Goal: Information Seeking & Learning: Learn about a topic

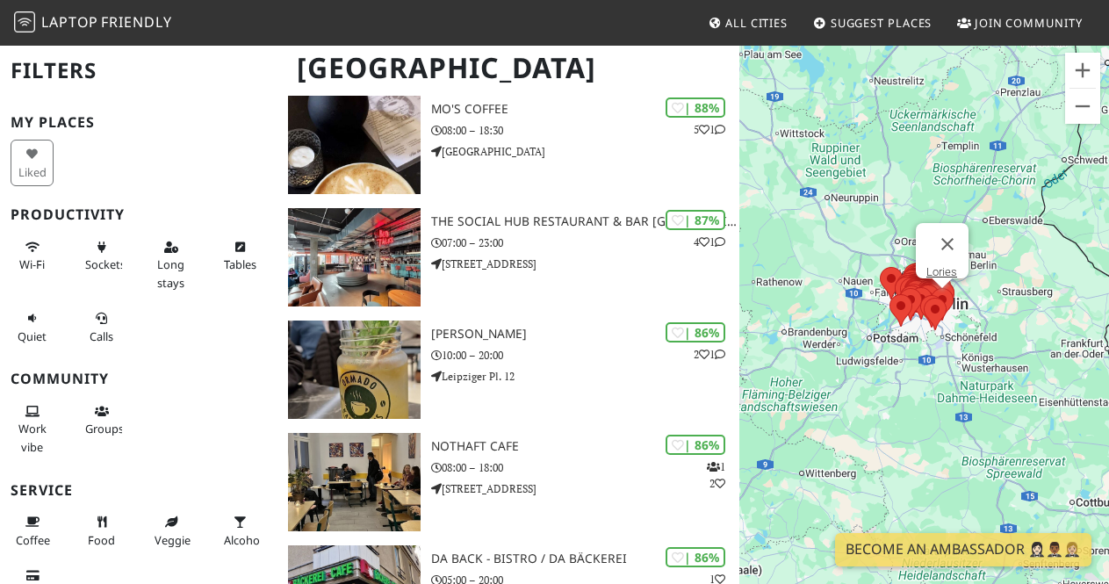
scroll to position [1055, 0]
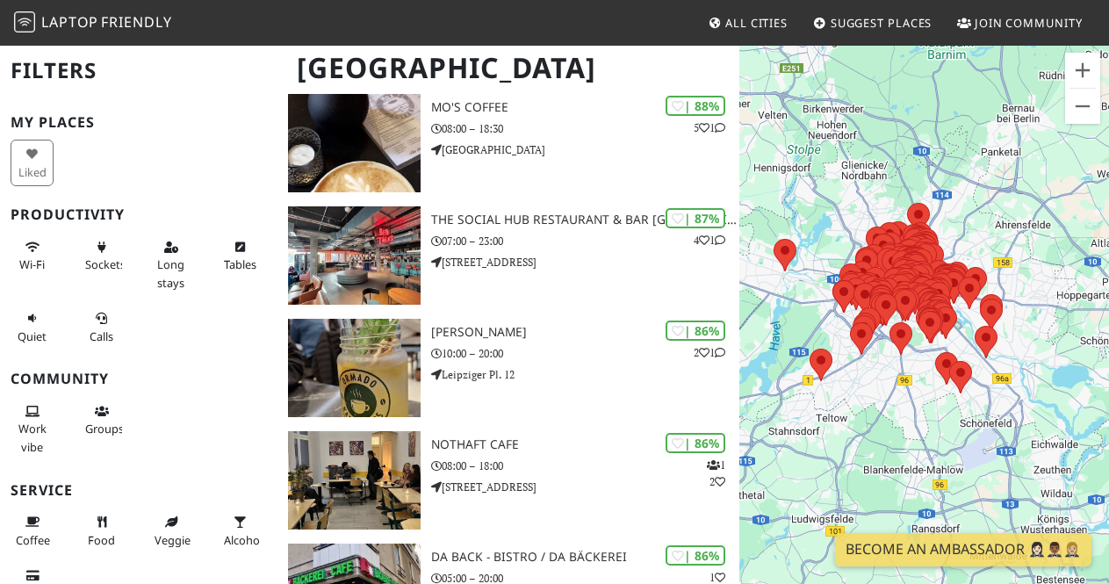
drag, startPoint x: 995, startPoint y: 316, endPoint x: 1091, endPoint y: 237, distance: 124.1
click at [1091, 237] on div at bounding box center [924, 336] width 370 height 584
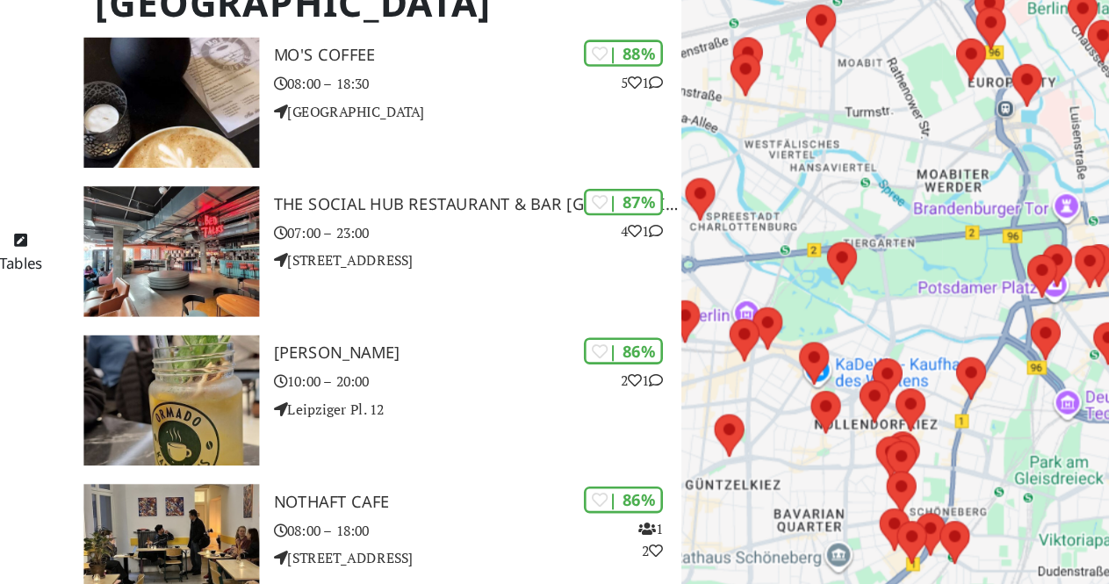
drag, startPoint x: 895, startPoint y: 313, endPoint x: 1005, endPoint y: 278, distance: 115.8
click at [1005, 278] on div at bounding box center [924, 336] width 370 height 584
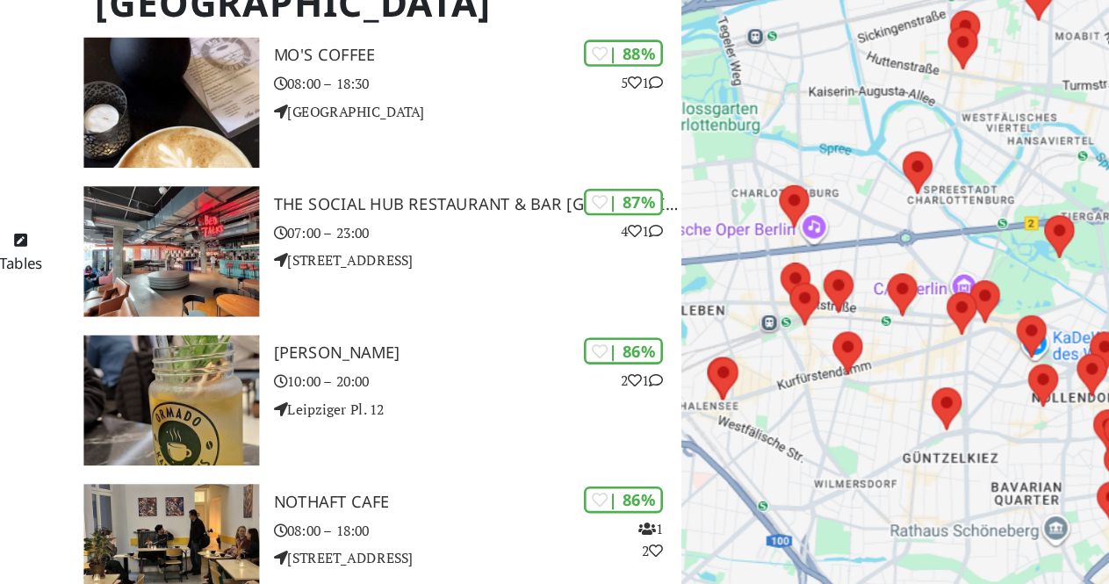
drag, startPoint x: 827, startPoint y: 237, endPoint x: 925, endPoint y: 233, distance: 98.4
click at [925, 233] on div at bounding box center [924, 336] width 370 height 584
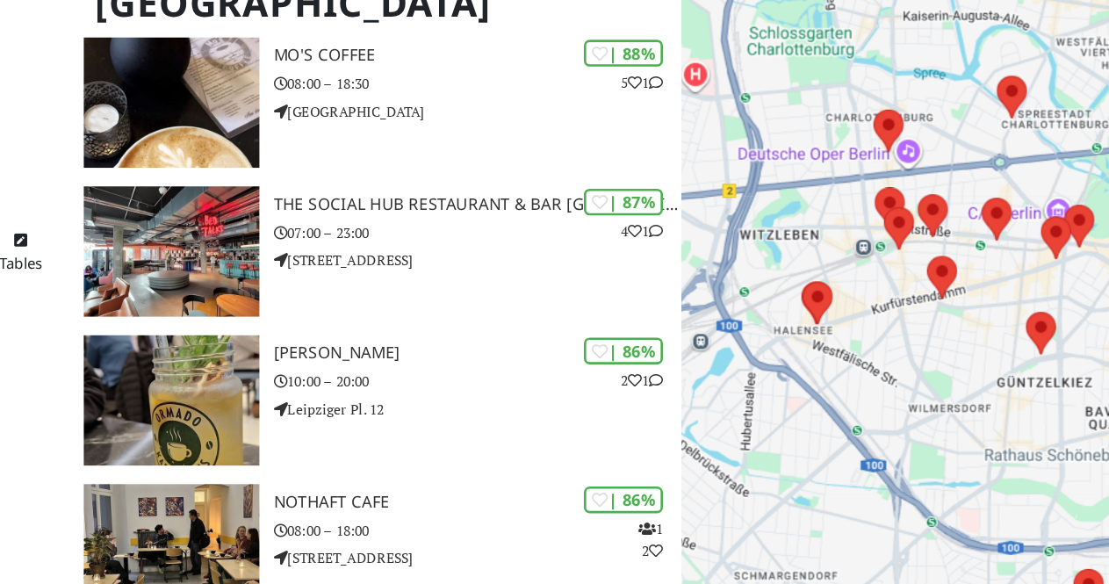
drag, startPoint x: 920, startPoint y: 247, endPoint x: 983, endPoint y: 185, distance: 87.5
click at [983, 185] on div at bounding box center [924, 336] width 370 height 584
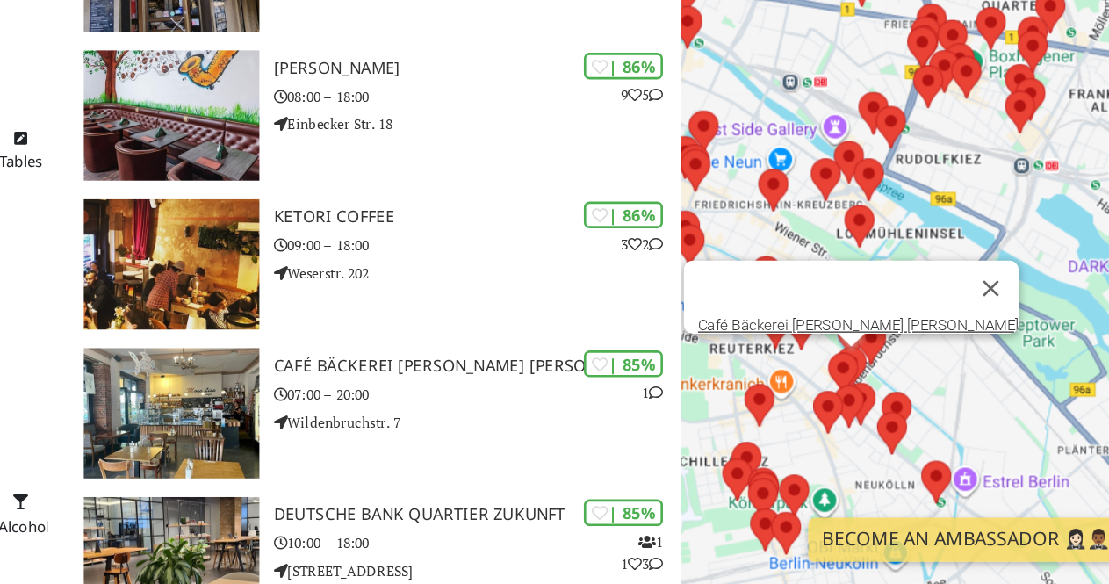
scroll to position [1729, 0]
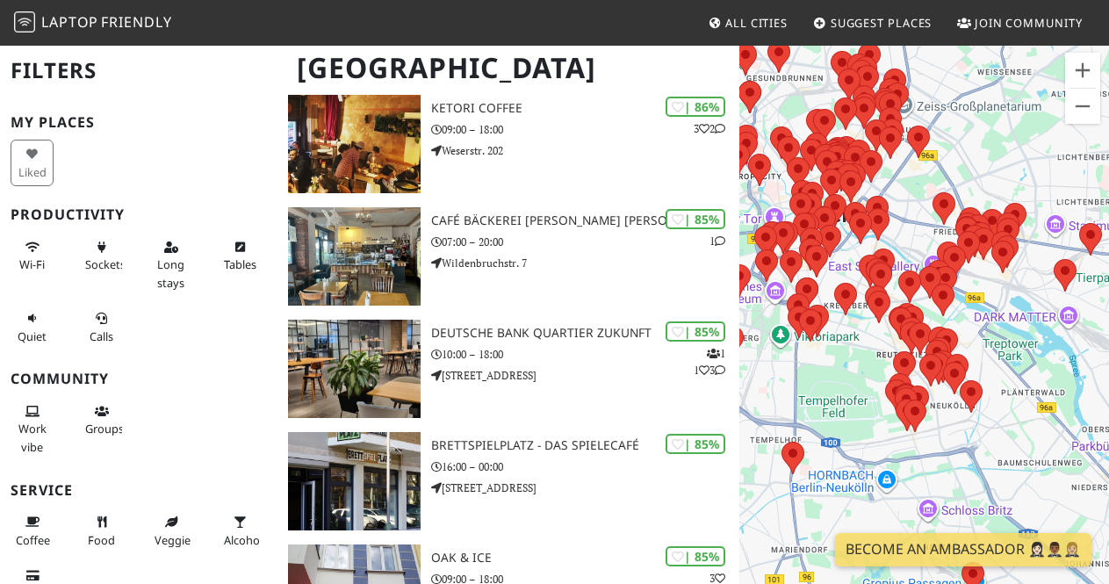
drag, startPoint x: 853, startPoint y: 254, endPoint x: 929, endPoint y: 262, distance: 76.8
click at [929, 262] on div at bounding box center [924, 336] width 370 height 584
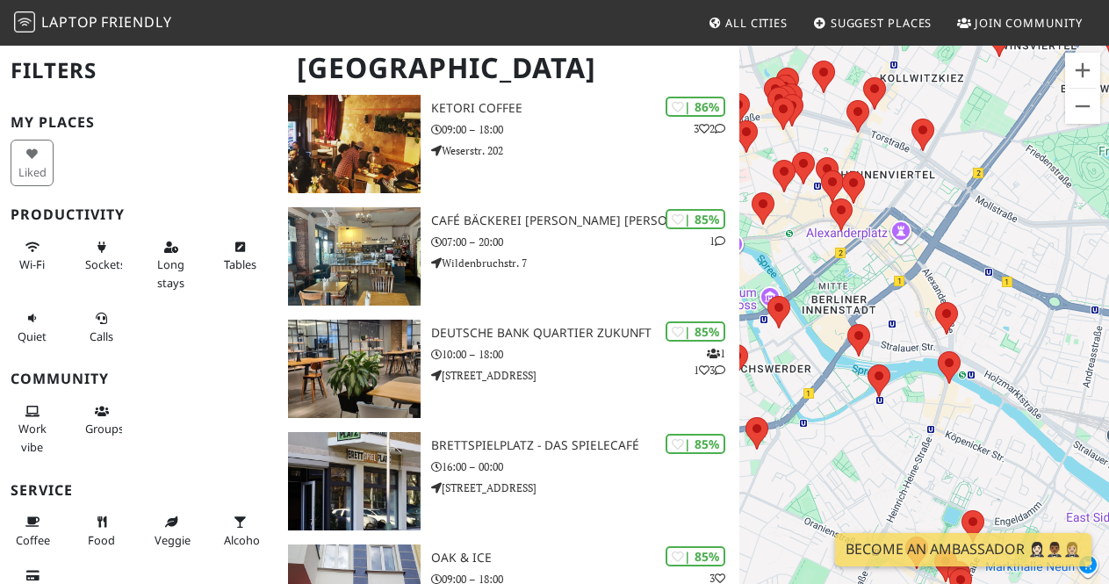
drag, startPoint x: 810, startPoint y: 284, endPoint x: 942, endPoint y: 257, distance: 135.3
click at [942, 257] on div at bounding box center [924, 336] width 370 height 584
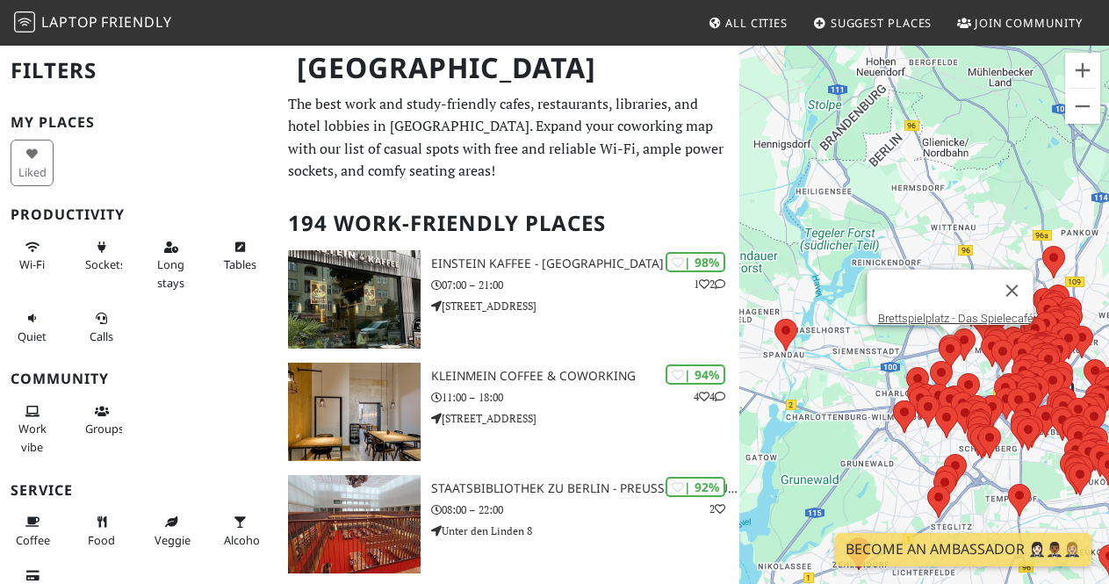
drag, startPoint x: 952, startPoint y: 336, endPoint x: 837, endPoint y: 250, distance: 143.6
click at [837, 250] on div "Brettspielplatz - Das Spielecafé" at bounding box center [924, 336] width 370 height 584
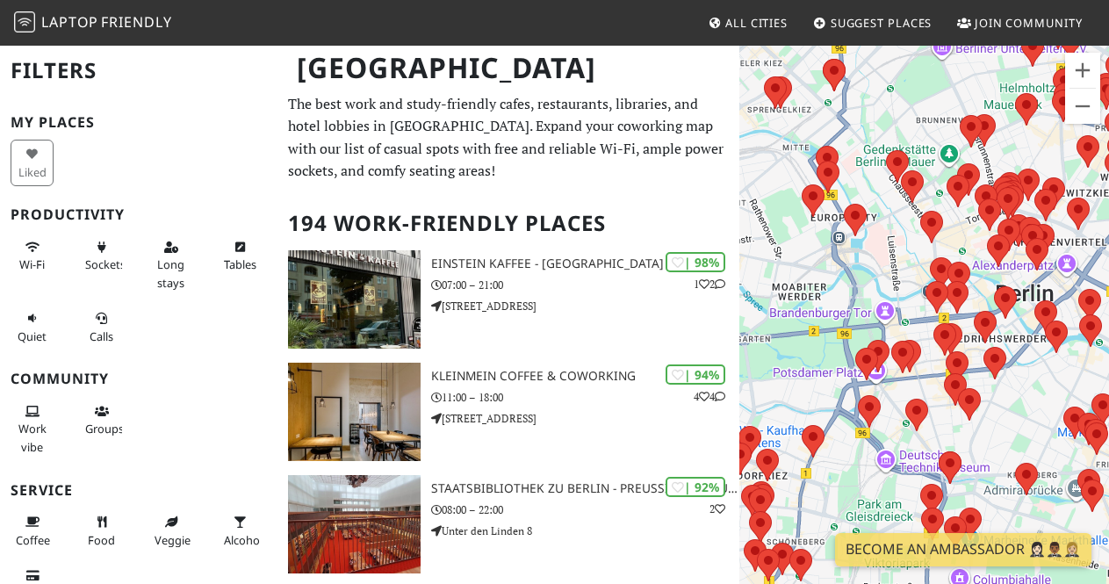
drag, startPoint x: 939, startPoint y: 249, endPoint x: 831, endPoint y: 305, distance: 121.3
click at [831, 305] on div at bounding box center [924, 336] width 370 height 584
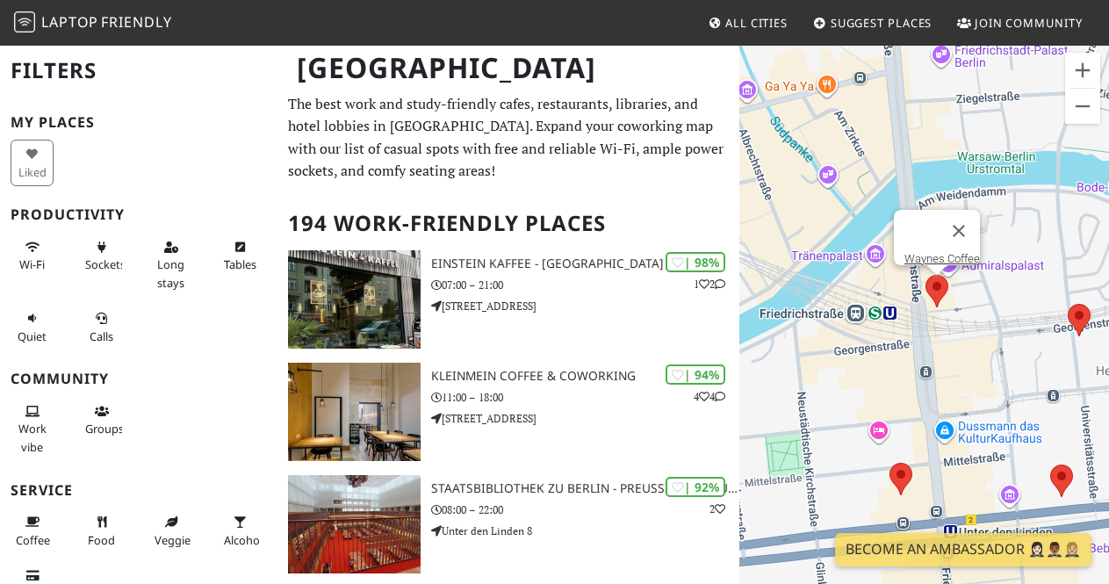
click at [925, 275] on area at bounding box center [925, 275] width 0 height 0
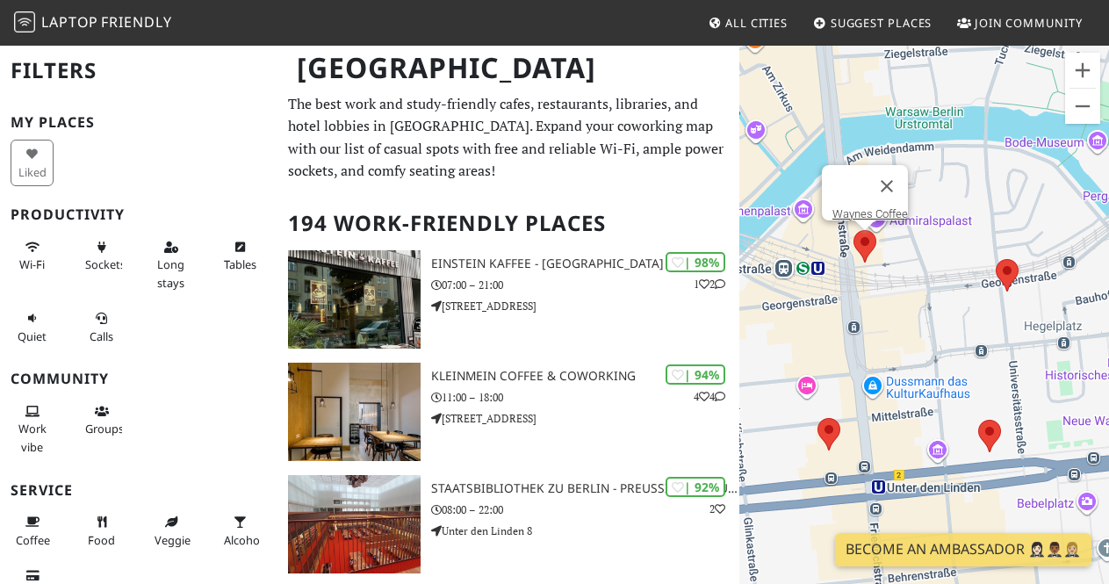
drag, startPoint x: 988, startPoint y: 362, endPoint x: 896, endPoint y: 306, distance: 107.5
click at [896, 306] on div "Waynes Coffee" at bounding box center [924, 336] width 370 height 584
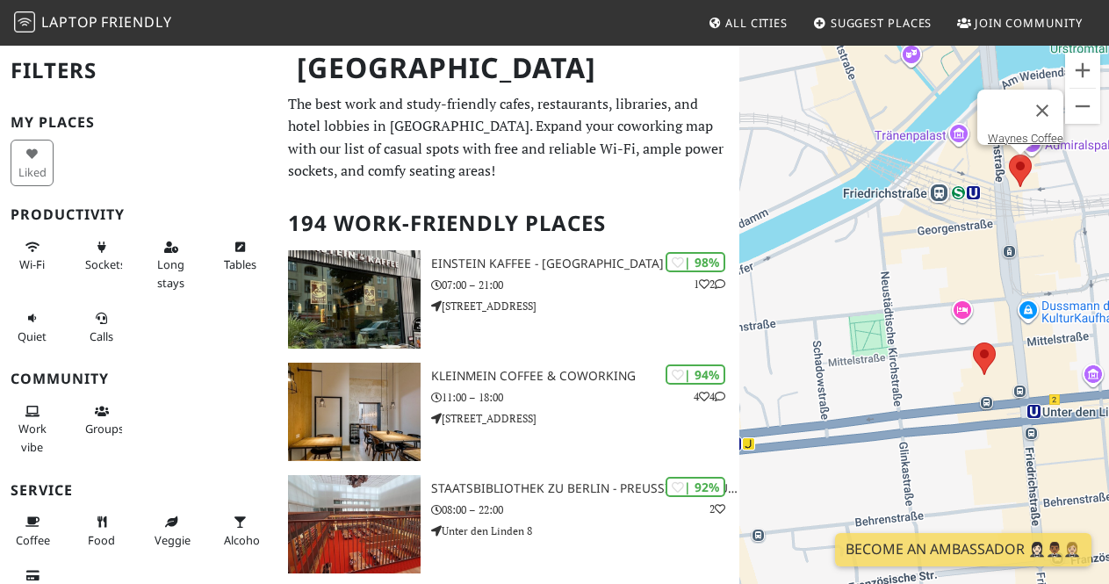
drag, startPoint x: 869, startPoint y: 325, endPoint x: 1033, endPoint y: 255, distance: 177.8
click at [1033, 255] on div "Waynes Coffee" at bounding box center [924, 336] width 370 height 584
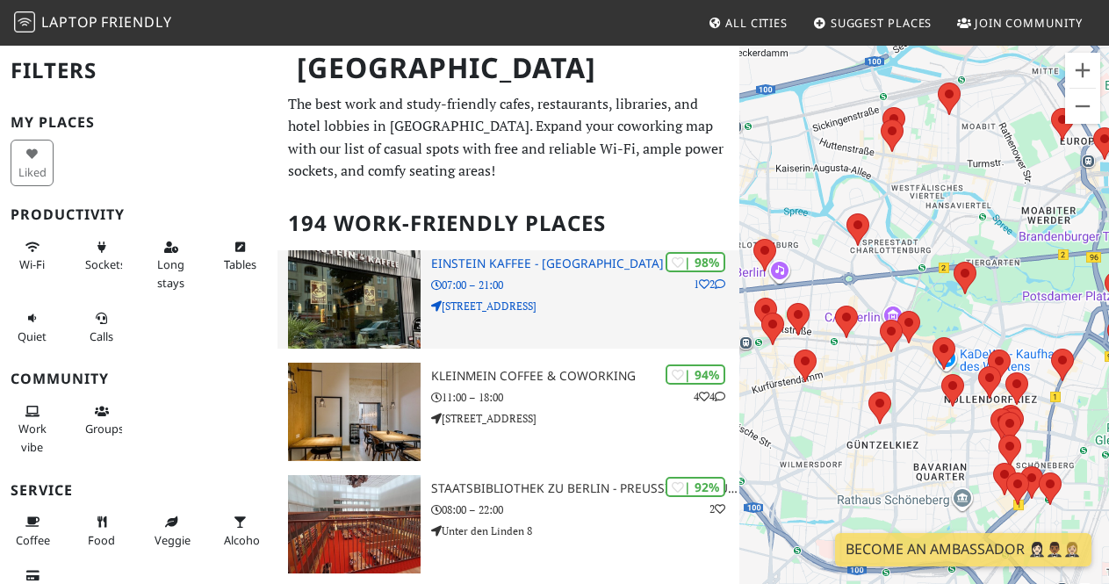
drag, startPoint x: 920, startPoint y: 308, endPoint x: 728, endPoint y: 324, distance: 192.9
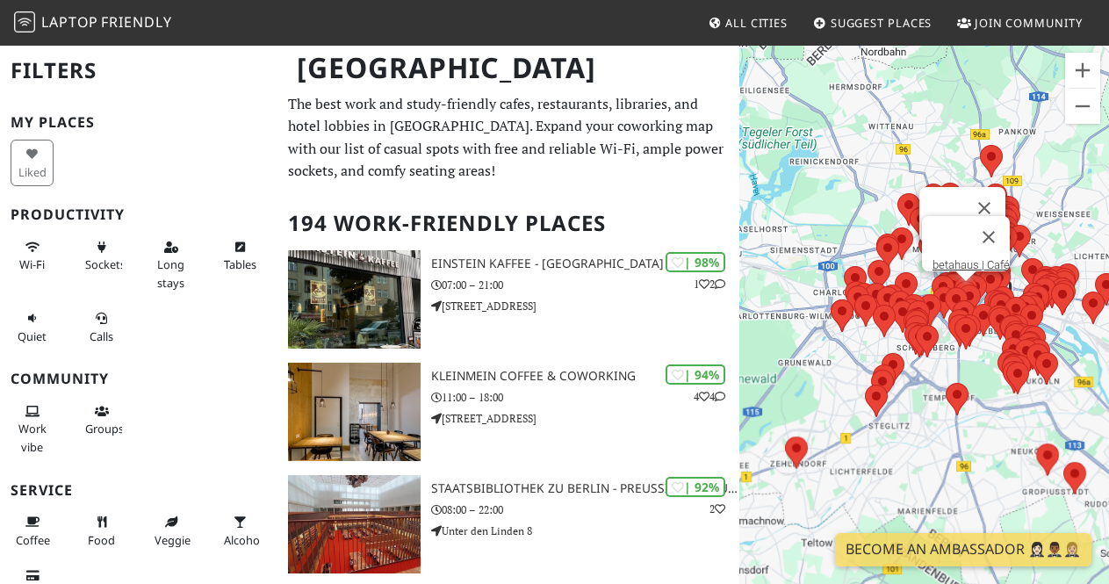
drag, startPoint x: 1027, startPoint y: 255, endPoint x: 946, endPoint y: 286, distance: 87.6
click at [946, 356] on div at bounding box center [1064, 356] width 370 height 0
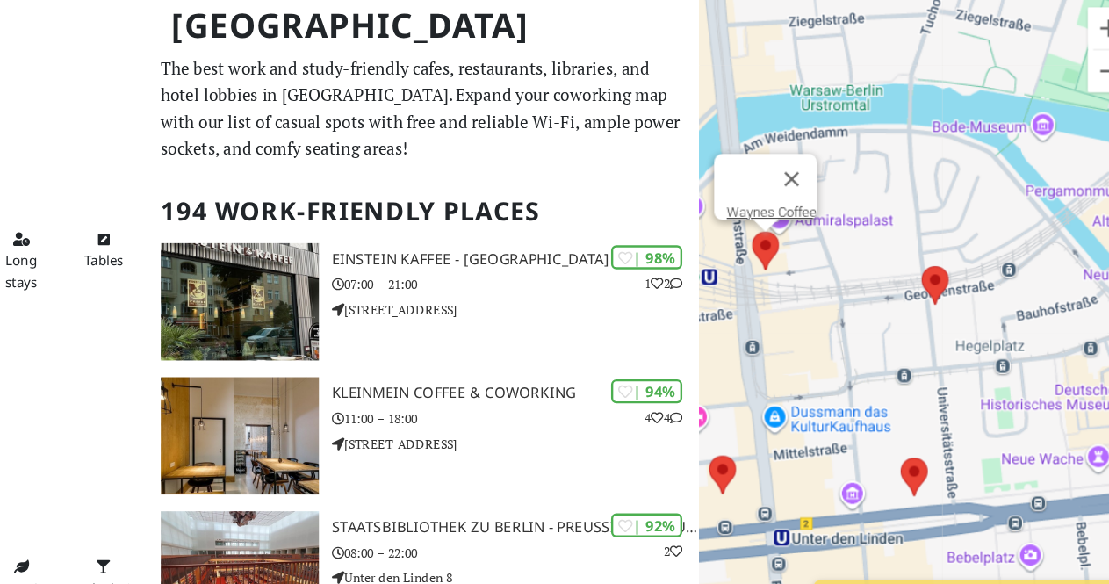
drag, startPoint x: 955, startPoint y: 320, endPoint x: 991, endPoint y: 187, distance: 138.2
click at [991, 187] on div "Waynes Coffee" at bounding box center [924, 336] width 370 height 584
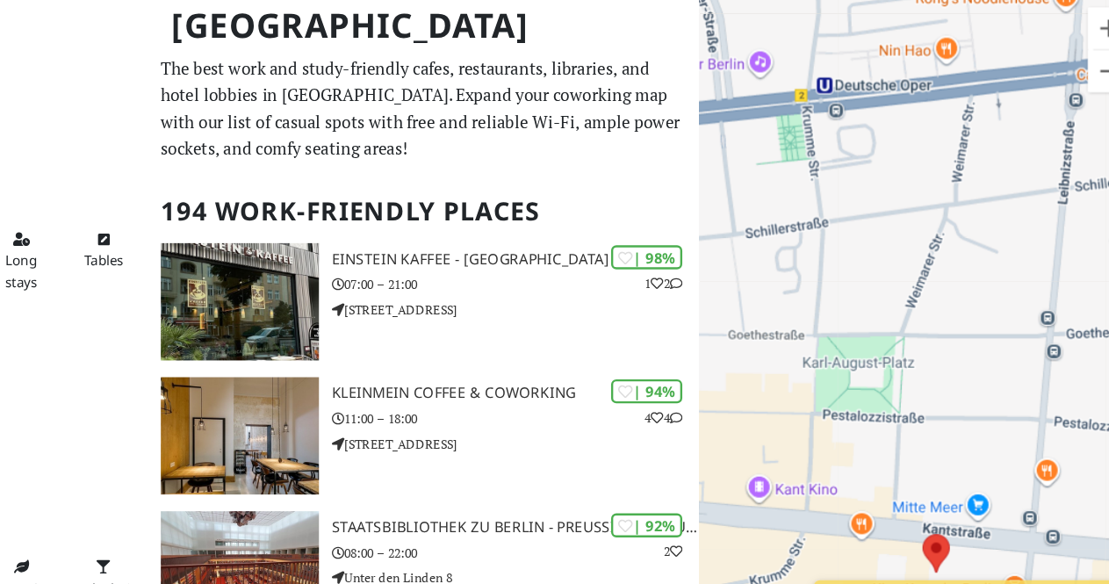
drag, startPoint x: 870, startPoint y: 306, endPoint x: 927, endPoint y: 253, distance: 77.7
click at [927, 253] on div "Waynes Coffee" at bounding box center [924, 336] width 370 height 584
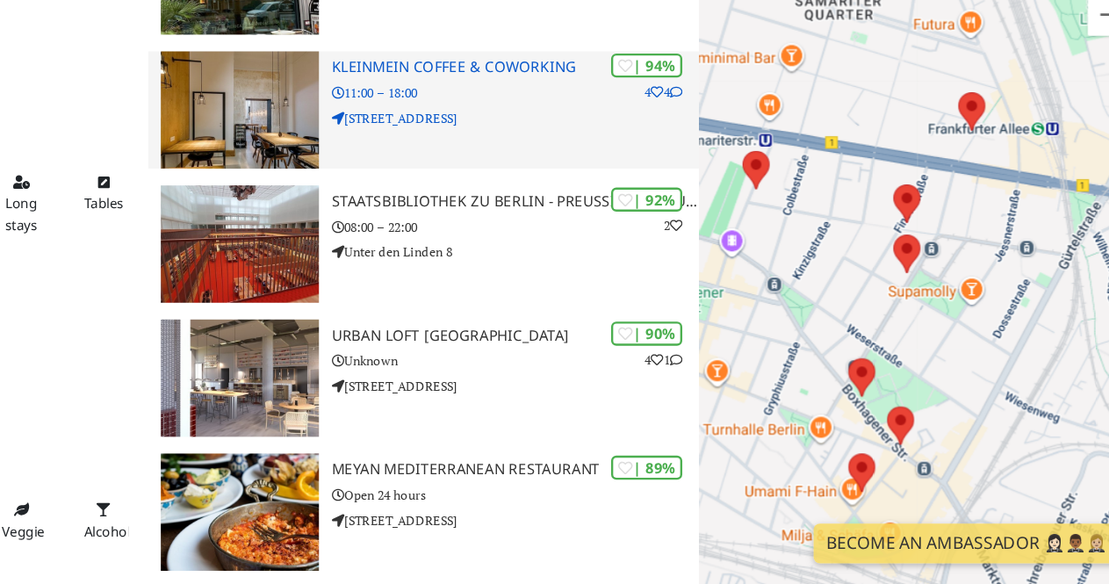
scroll to position [228, 0]
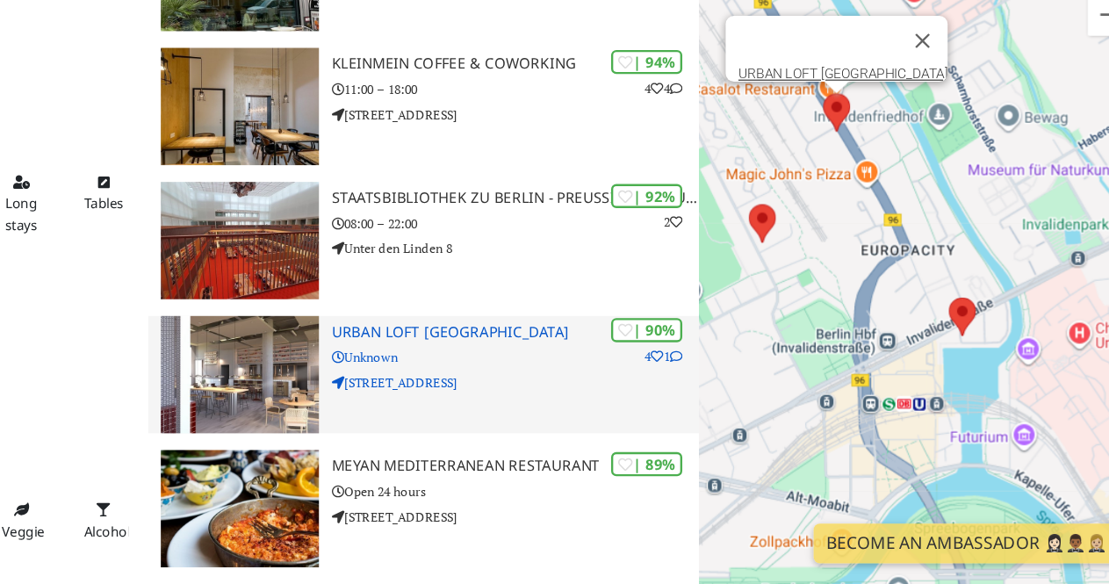
click at [511, 428] on div "| 90% 4 1 URBAN LOFT [GEOGRAPHIC_DATA] Unknown [STREET_ADDRESS]" at bounding box center [585, 408] width 308 height 98
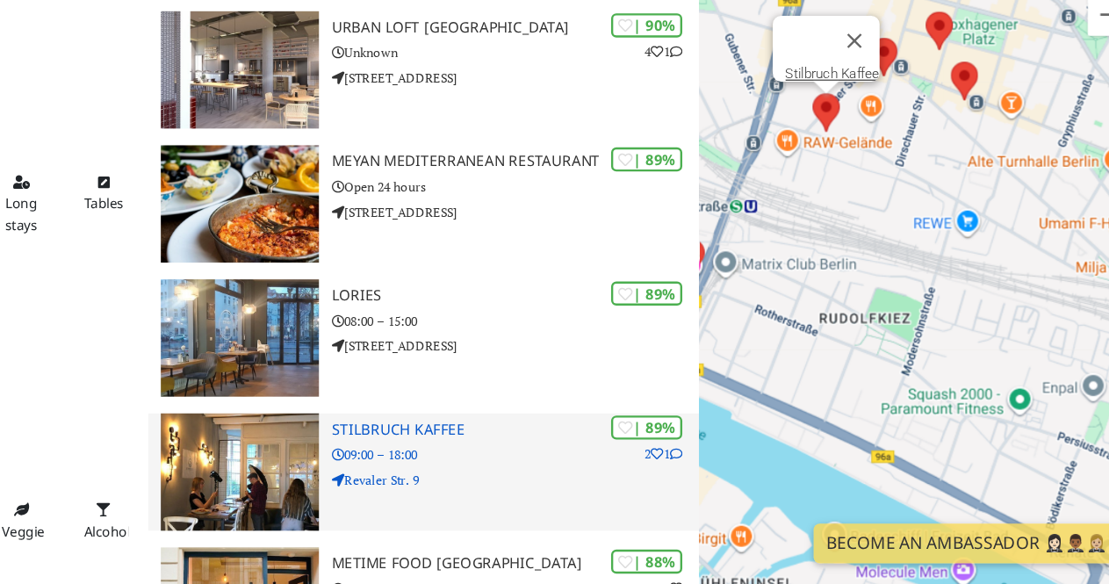
scroll to position [485, 0]
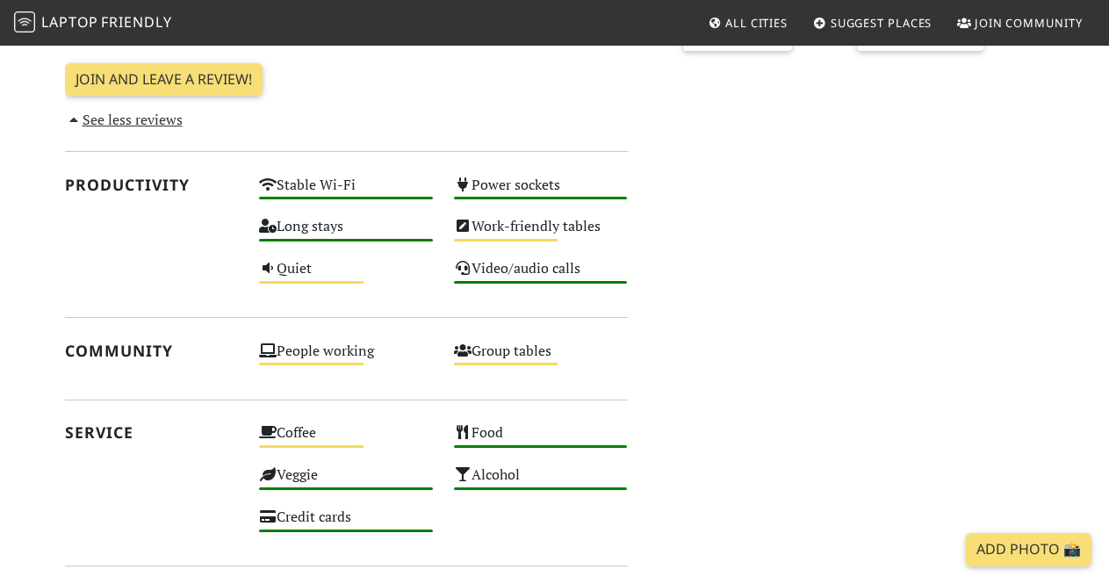
scroll to position [666, 0]
